Goal: Transaction & Acquisition: Purchase product/service

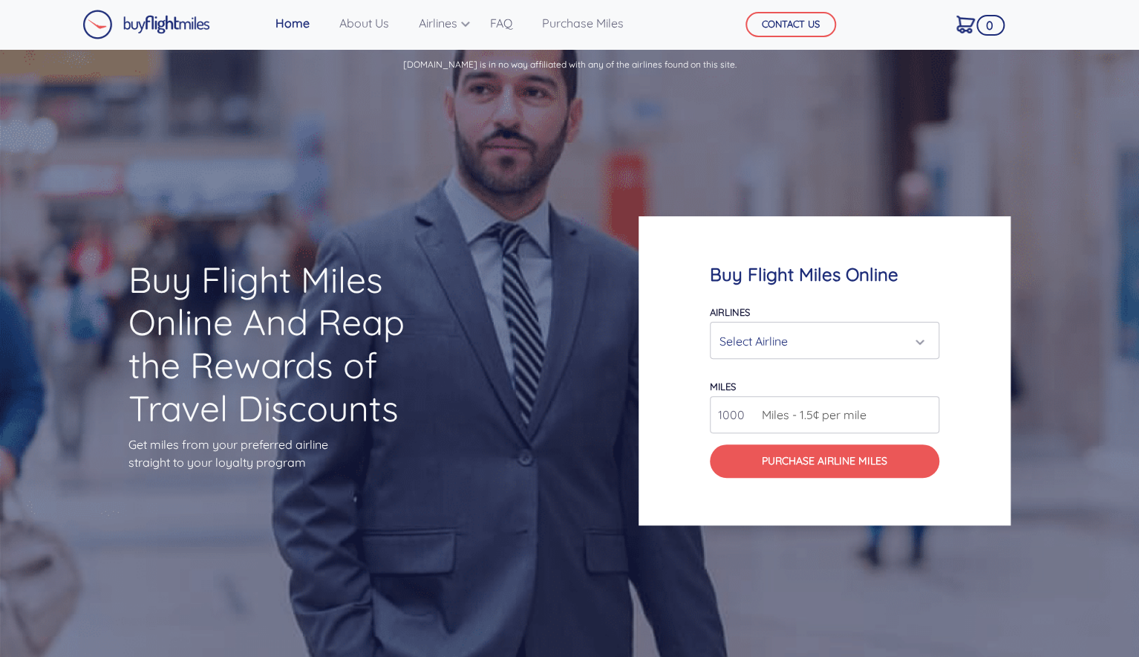
click at [770, 342] on div "Select Airline" at bounding box center [821, 341] width 202 height 28
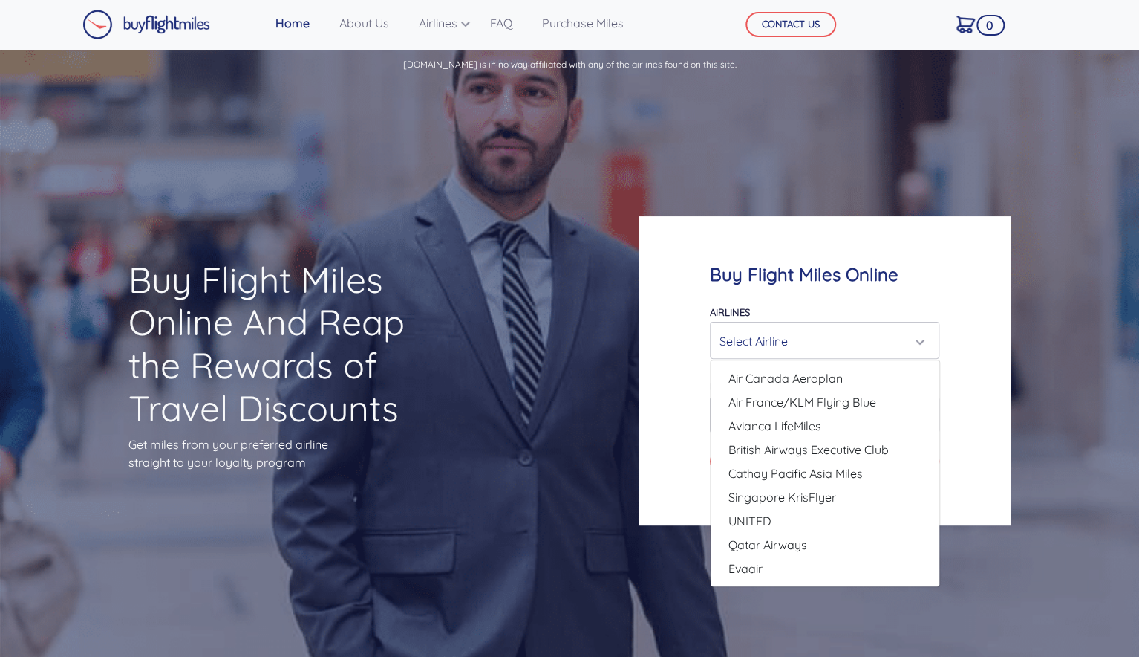
click at [767, 340] on div "Select Airline" at bounding box center [821, 341] width 202 height 28
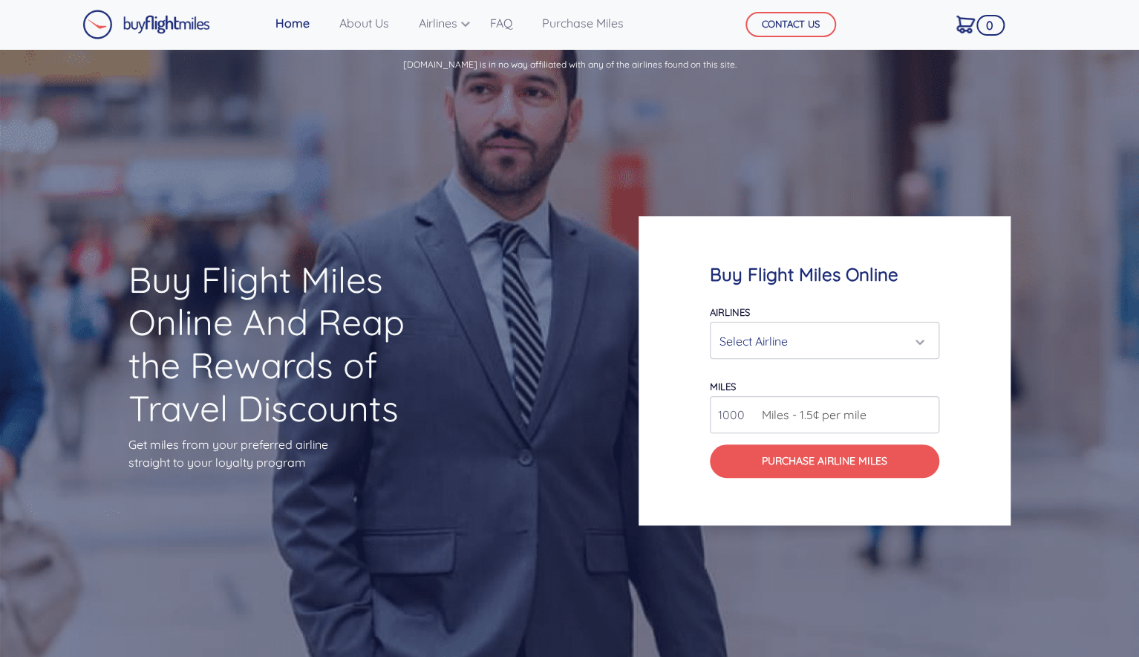
click at [805, 348] on div "Select Airline" at bounding box center [821, 341] width 202 height 28
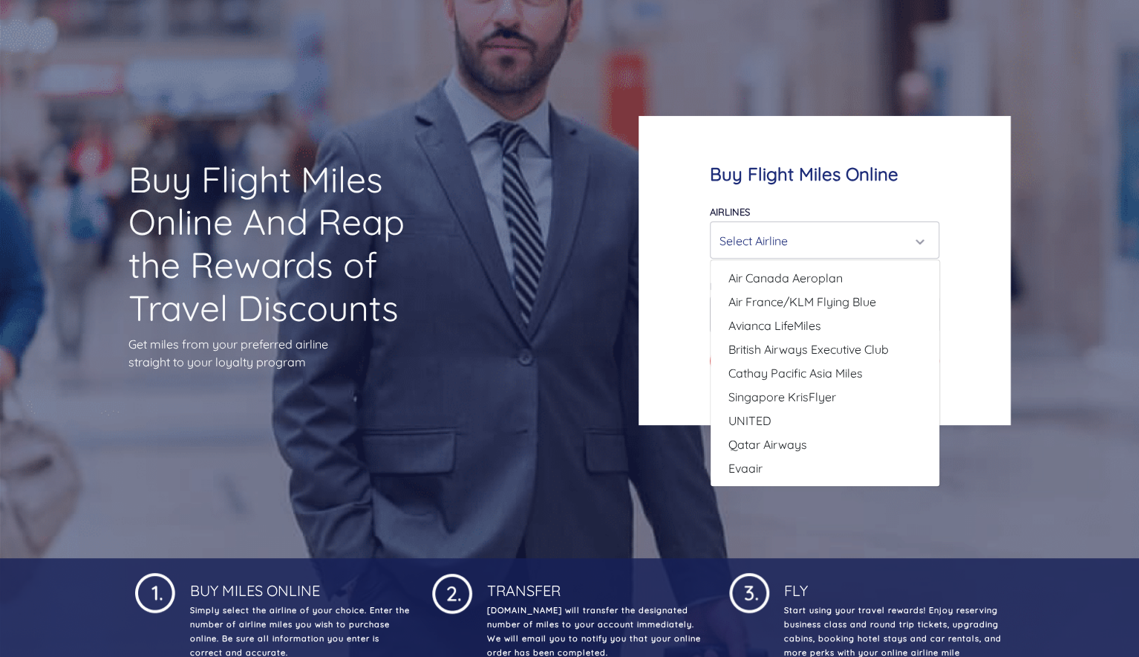
scroll to position [74, 0]
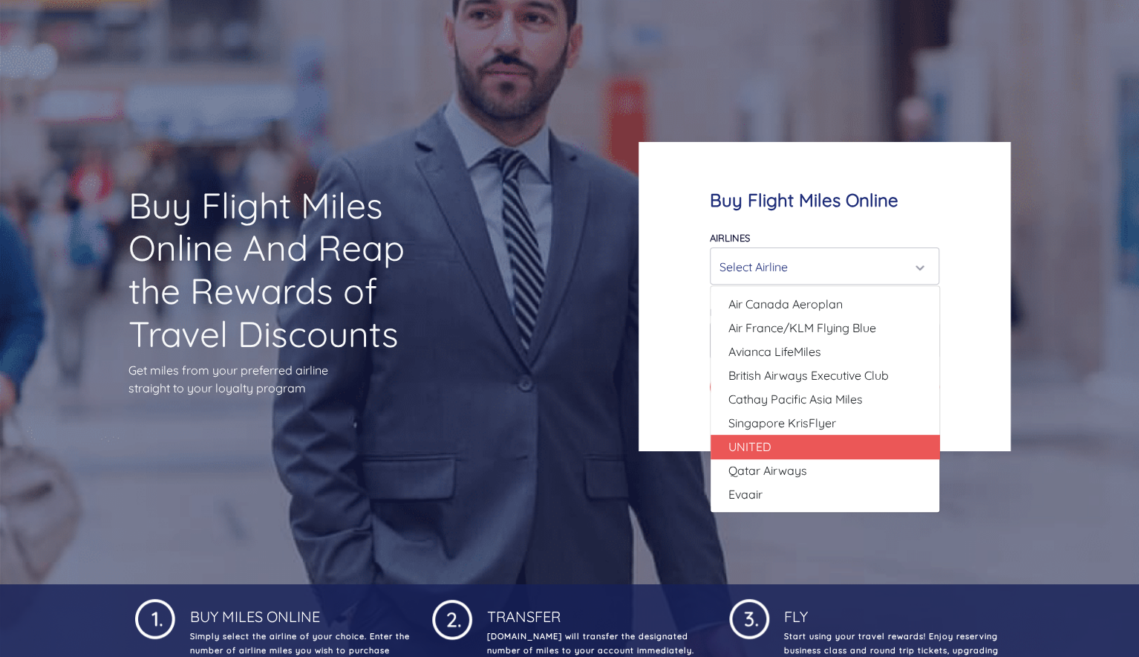
click at [804, 438] on link "UNITED" at bounding box center [825, 447] width 229 height 24
select select "UNITED"
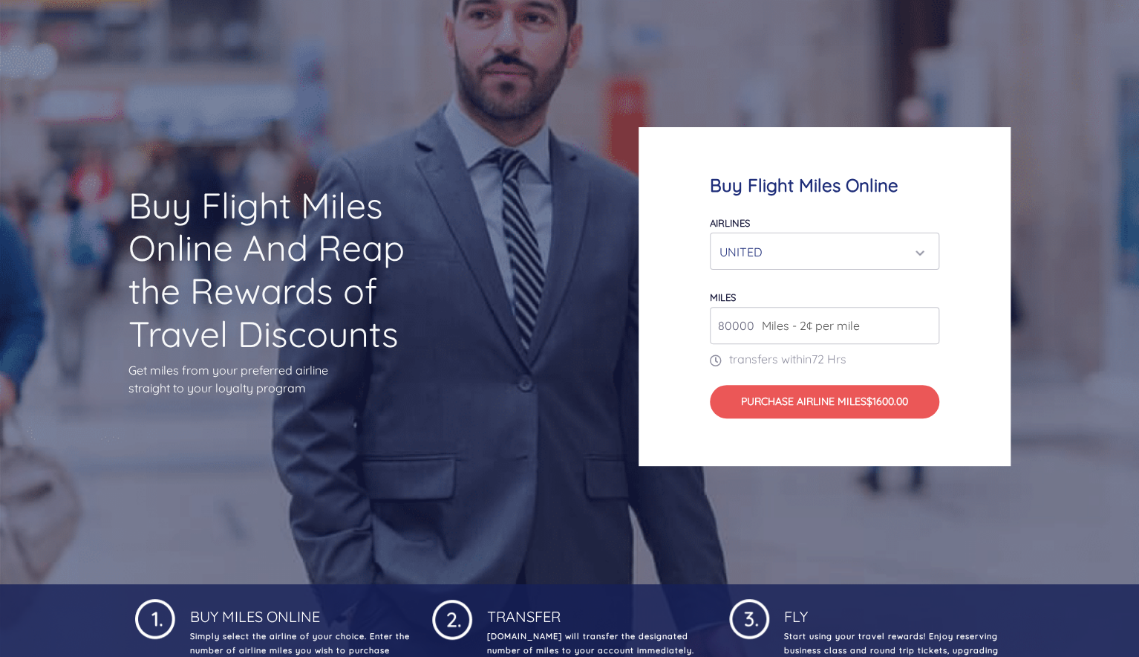
click at [775, 328] on span "Miles - 2¢ per mile" at bounding box center [807, 325] width 105 height 18
click at [927, 330] on input "80000" at bounding box center [825, 325] width 230 height 37
click at [926, 318] on input "81000" at bounding box center [825, 325] width 230 height 37
click at [926, 318] on input "82000" at bounding box center [825, 325] width 230 height 37
click at [926, 318] on input "83000" at bounding box center [825, 325] width 230 height 37
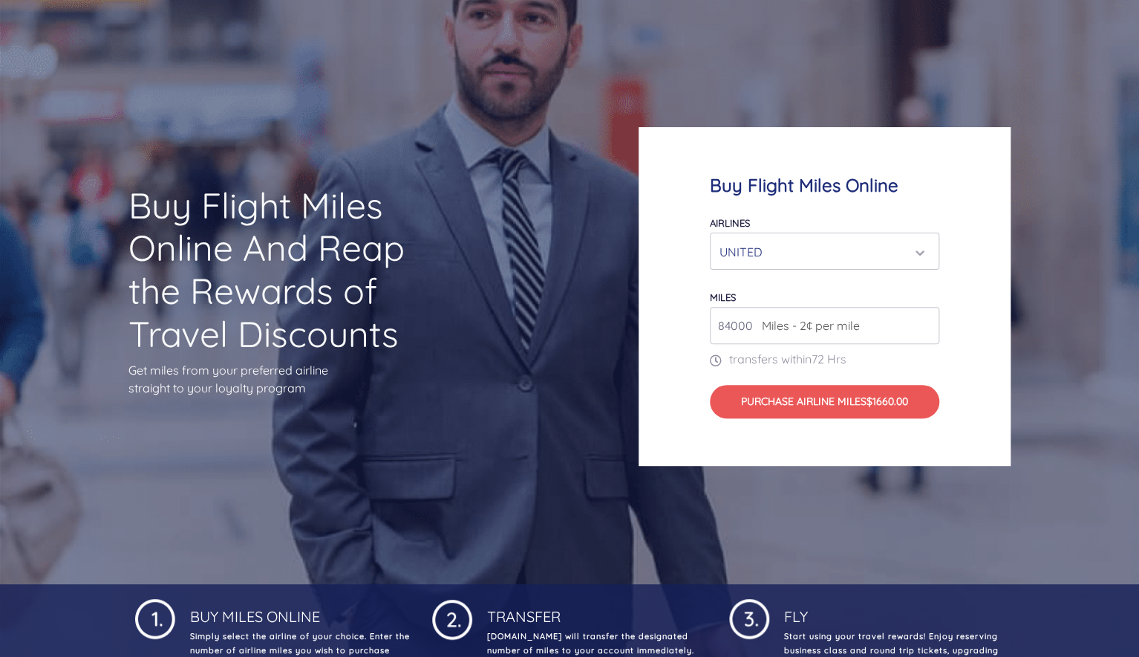
click at [926, 318] on input "84000" at bounding box center [825, 325] width 230 height 37
click at [926, 318] on input "131000" at bounding box center [825, 325] width 230 height 37
click at [925, 318] on input "132000" at bounding box center [825, 325] width 230 height 37
click at [925, 318] on input "133000" at bounding box center [825, 325] width 230 height 37
click at [925, 318] on input "134000" at bounding box center [825, 325] width 230 height 37
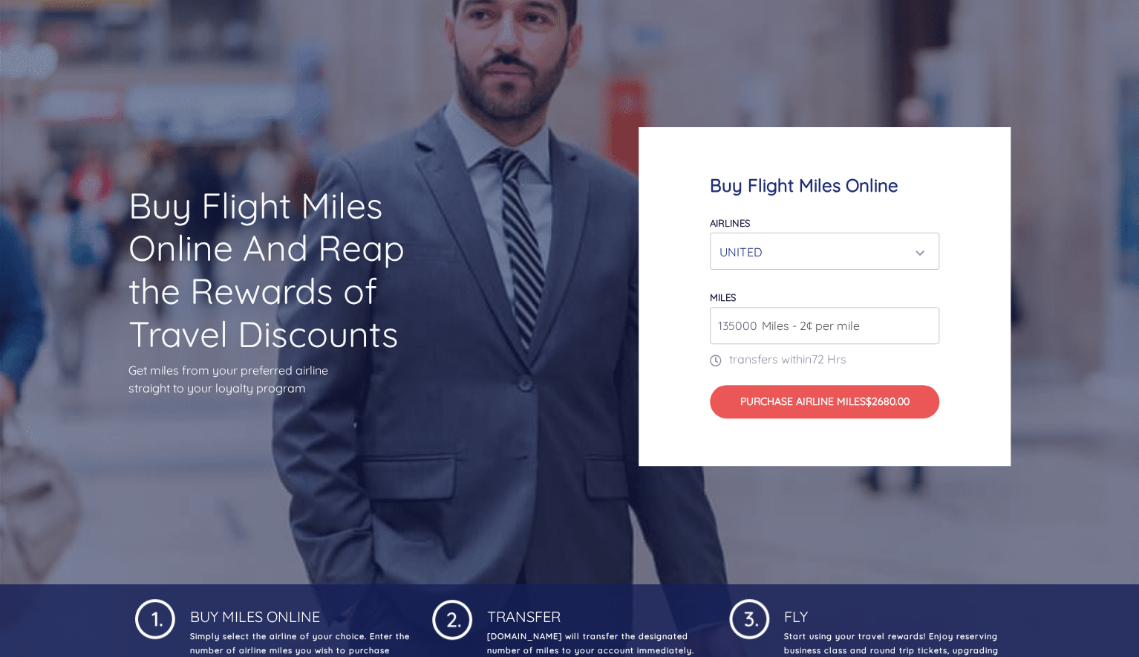
click at [925, 318] on input "135000" at bounding box center [825, 325] width 230 height 37
click at [925, 318] on input "136000" at bounding box center [825, 325] width 230 height 37
click at [925, 318] on input "137000" at bounding box center [825, 325] width 230 height 37
click at [925, 318] on input "138000" at bounding box center [825, 325] width 230 height 37
click at [925, 318] on input "186000" at bounding box center [825, 325] width 230 height 37
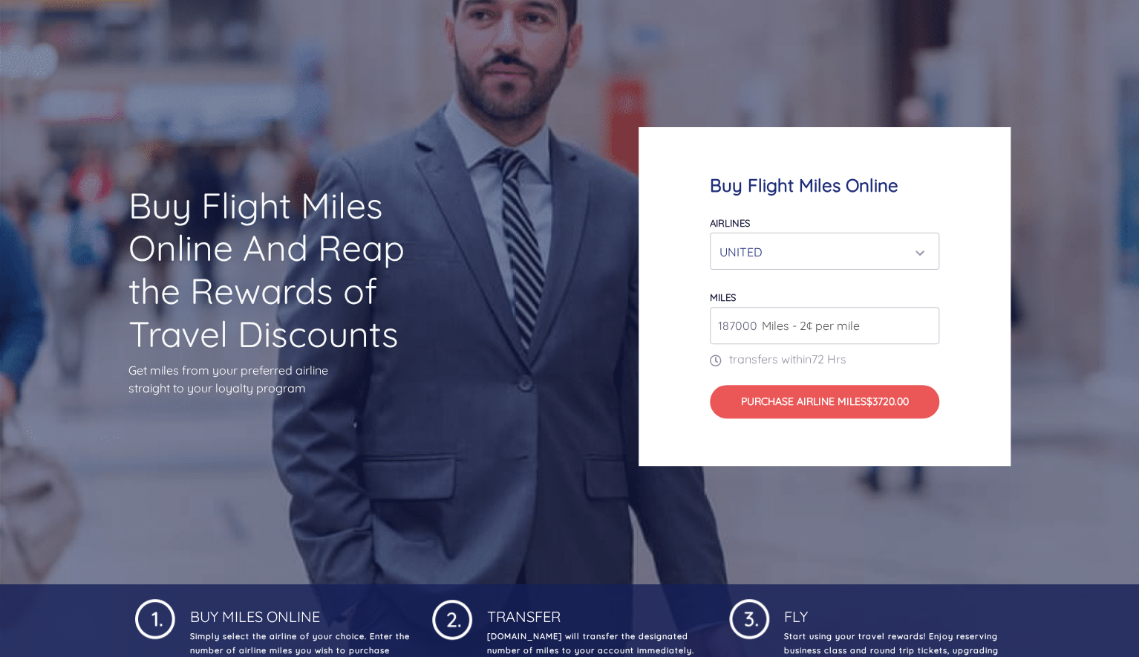
click at [925, 318] on input "187000" at bounding box center [825, 325] width 230 height 37
click at [925, 318] on input "197000" at bounding box center [825, 325] width 230 height 37
click at [925, 318] on input "198000" at bounding box center [825, 325] width 230 height 37
click at [925, 318] on input "199000" at bounding box center [825, 325] width 230 height 37
type input "200000"
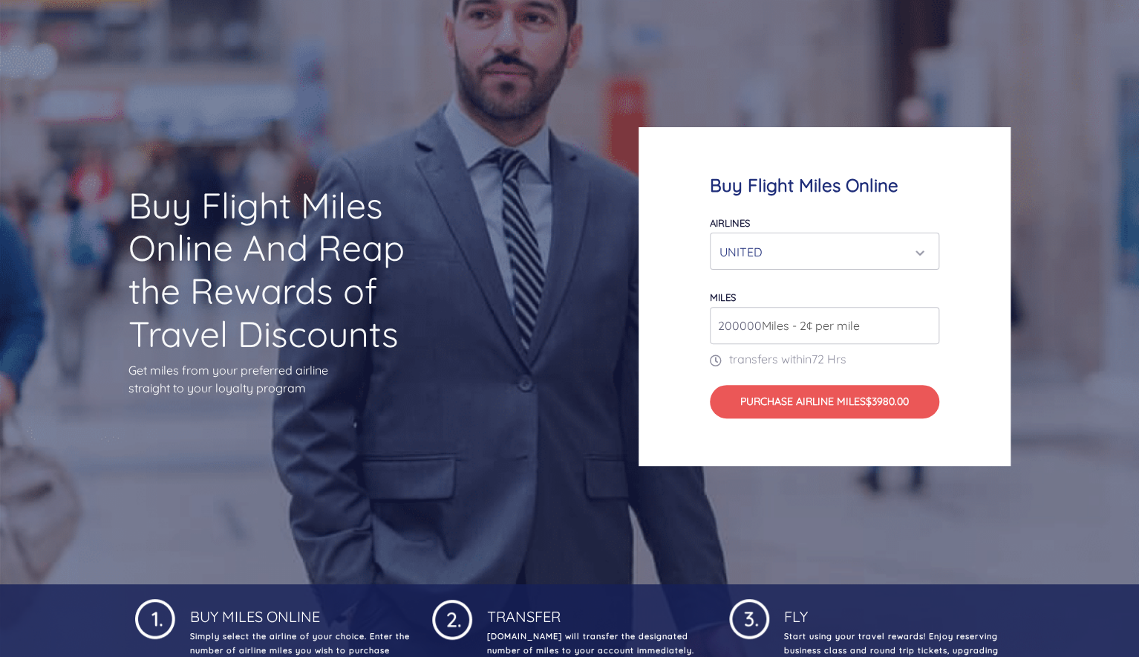
click at [924, 318] on input "200000" at bounding box center [825, 325] width 230 height 37
click at [777, 105] on div "Buy Flight Miles Online Airlines Air Canada Aeroplan Air France/KLM Flying Blue…" at bounding box center [855, 297] width 456 height 482
